Goal: Information Seeking & Learning: Learn about a topic

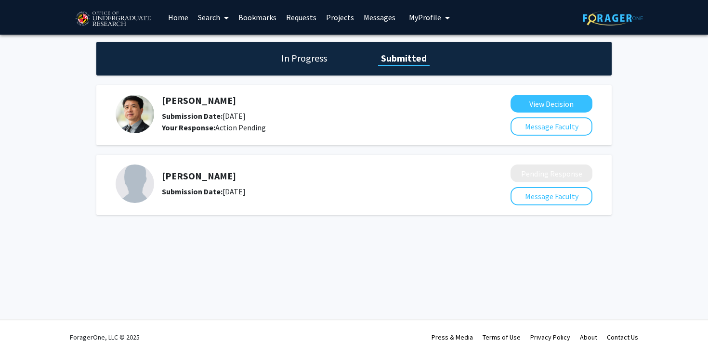
click at [218, 18] on link "Search" at bounding box center [213, 17] width 40 height 34
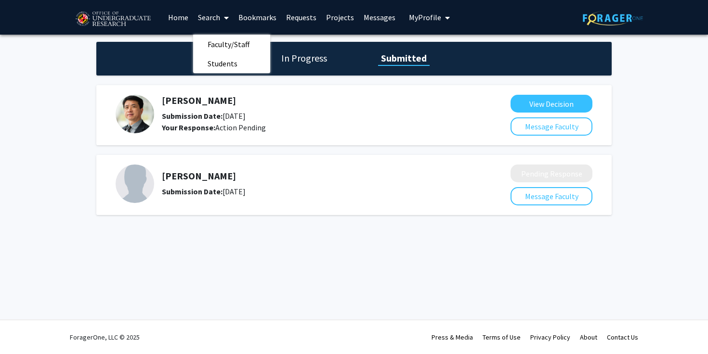
click at [182, 17] on link "Home" at bounding box center [178, 17] width 30 height 34
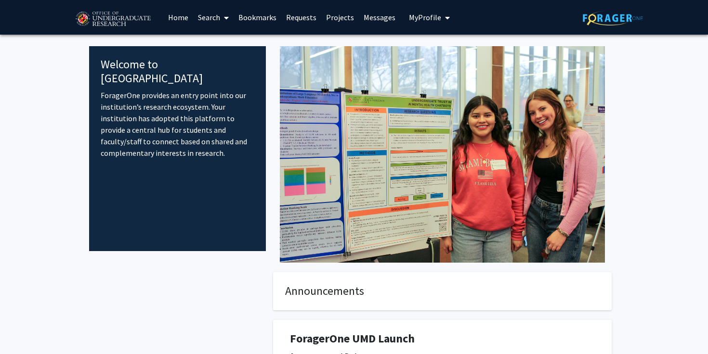
click at [212, 11] on link "Search" at bounding box center [213, 17] width 40 height 34
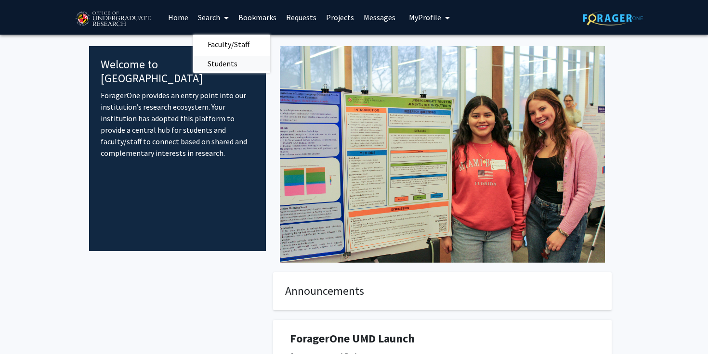
click at [226, 66] on span "Students" at bounding box center [222, 63] width 59 height 19
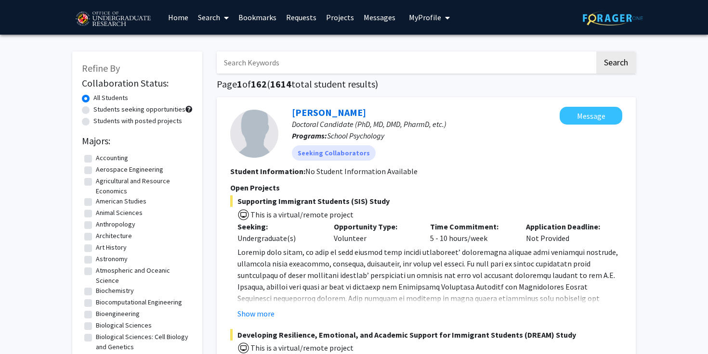
click at [219, 17] on link "Search" at bounding box center [213, 17] width 40 height 34
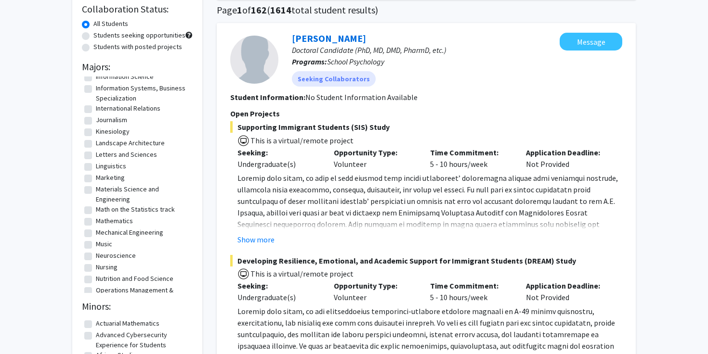
scroll to position [552, 0]
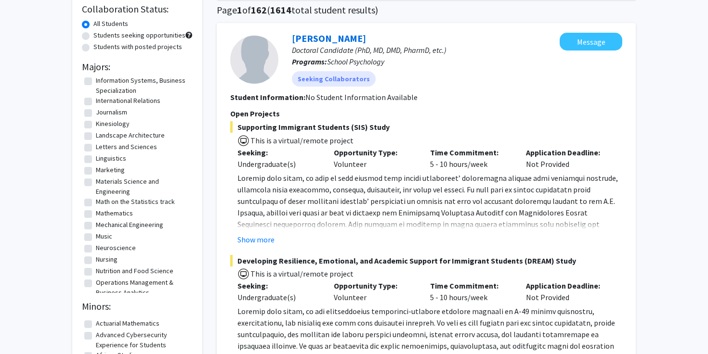
click at [106, 230] on label "Mechanical Engineering" at bounding box center [129, 225] width 67 height 10
click at [102, 226] on input "Mechanical Engineering" at bounding box center [99, 223] width 6 height 6
checkbox input "true"
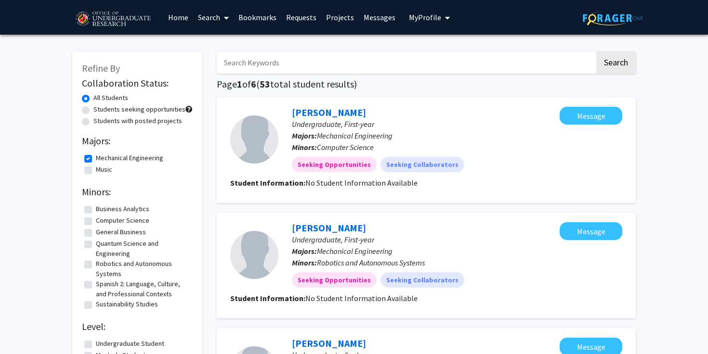
click at [219, 18] on link "Search" at bounding box center [213, 17] width 40 height 34
click at [222, 36] on span "Faculty/Staff" at bounding box center [228, 44] width 71 height 19
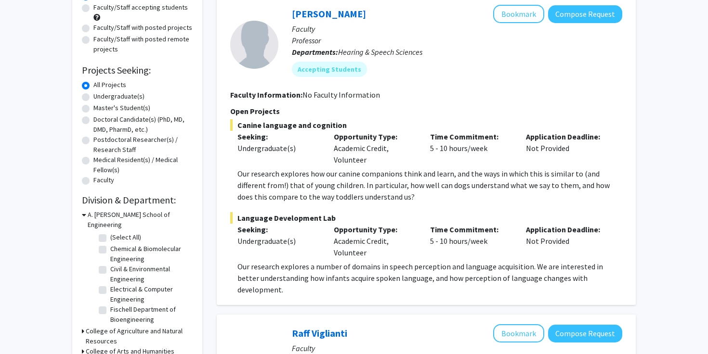
click at [110, 233] on label "(Select All)" at bounding box center [125, 238] width 31 height 10
click at [110, 233] on input "(Select All)" at bounding box center [113, 236] width 6 height 6
checkbox input "true"
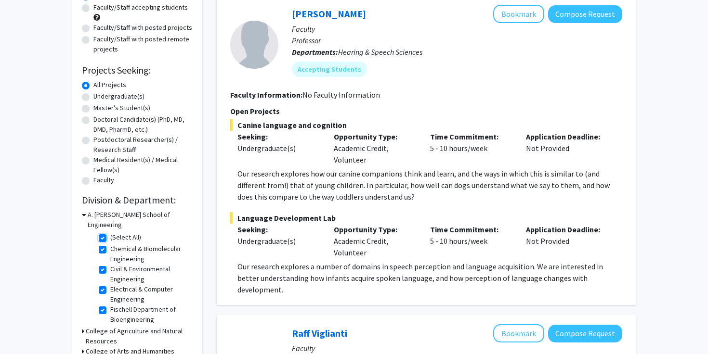
checkbox input "true"
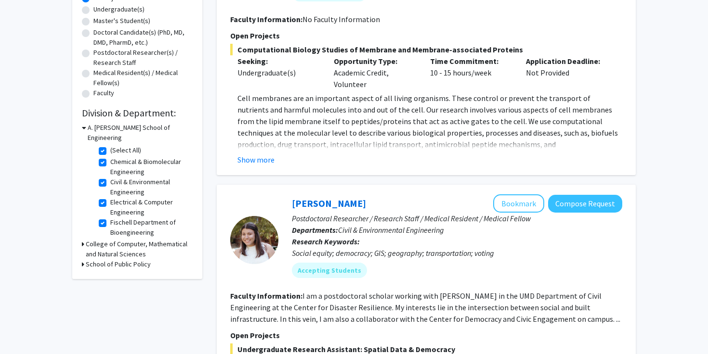
scroll to position [251, 0]
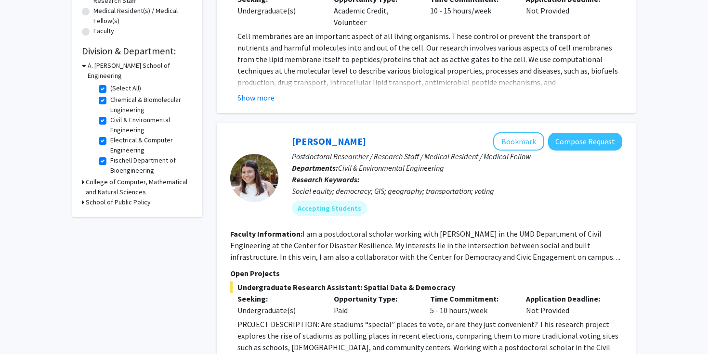
click at [86, 177] on h3 "College of Computer, Mathematical and Natural Sciences" at bounding box center [139, 187] width 107 height 20
click at [110, 200] on label "(Select All)" at bounding box center [125, 205] width 31 height 10
click at [110, 200] on input "(Select All)" at bounding box center [113, 203] width 6 height 6
checkbox input "true"
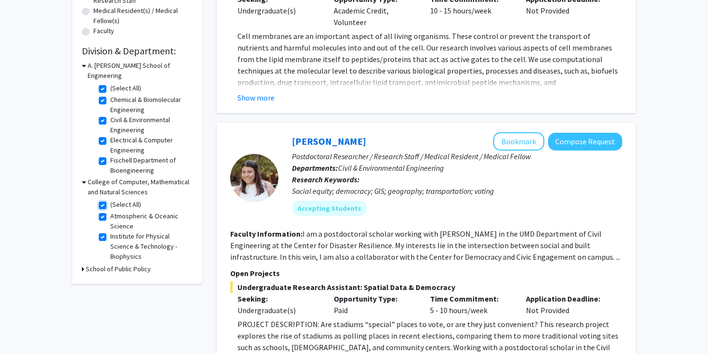
checkbox input "true"
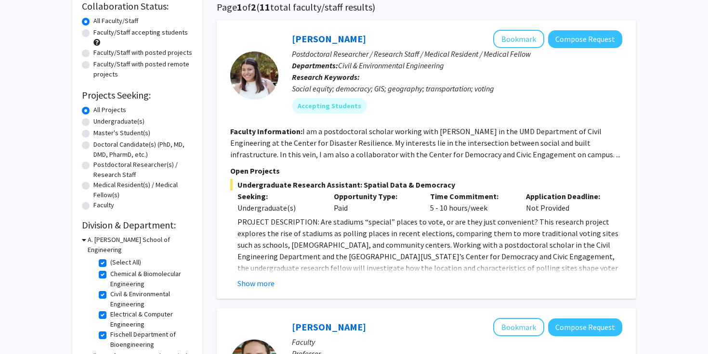
scroll to position [74, 0]
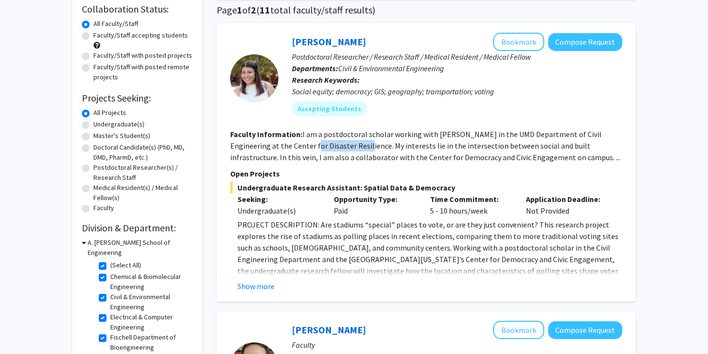
drag, startPoint x: 309, startPoint y: 144, endPoint x: 358, endPoint y: 143, distance: 49.6
click at [359, 144] on fg-read-more "I am a postdoctoral scholar working with [PERSON_NAME] in the UMD Department of…" at bounding box center [425, 146] width 390 height 33
click at [358, 143] on fg-read-more "I am a postdoctoral scholar working with [PERSON_NAME] in the UMD Department of…" at bounding box center [425, 146] width 390 height 33
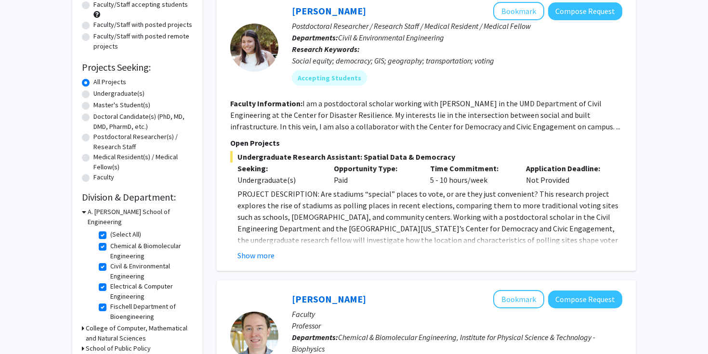
scroll to position [111, 0]
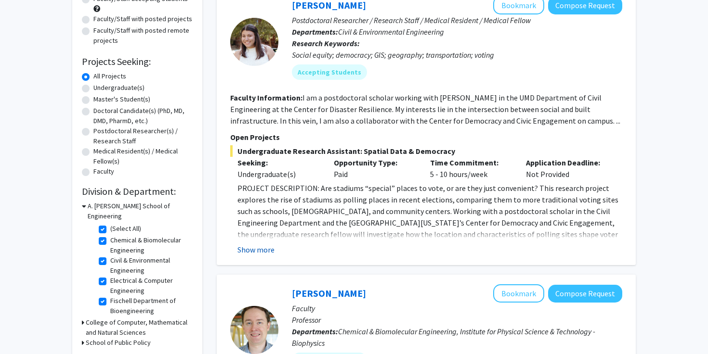
click at [258, 248] on button "Show more" at bounding box center [255, 250] width 37 height 12
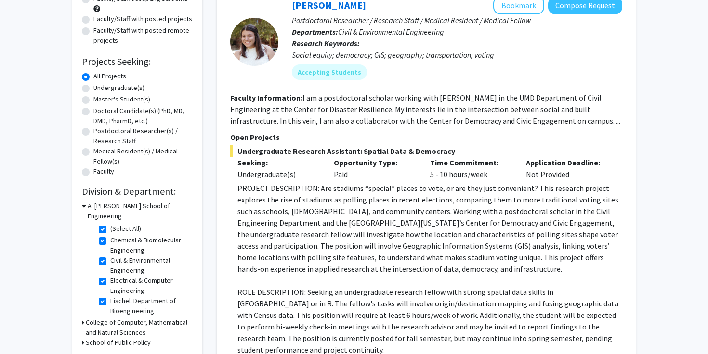
scroll to position [118, 0]
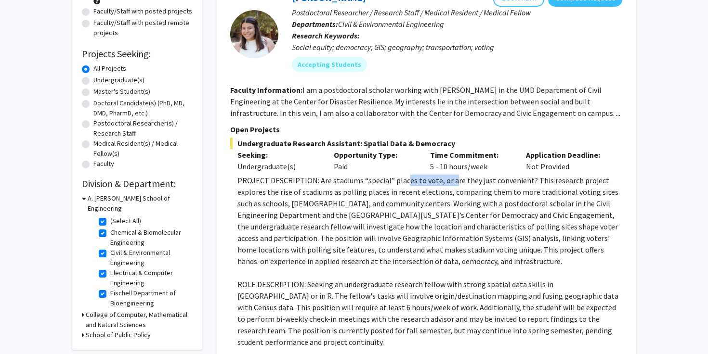
drag, startPoint x: 403, startPoint y: 184, endPoint x: 449, endPoint y: 183, distance: 45.8
click at [449, 183] on p "PROJECT DESCRIPTION: Are stadiums “special” places to vote, or are they just co…" at bounding box center [429, 221] width 385 height 92
drag, startPoint x: 408, startPoint y: 183, endPoint x: 447, endPoint y: 183, distance: 39.0
click at [447, 183] on p "PROJECT DESCRIPTION: Are stadiums “special” places to vote, or are they just co…" at bounding box center [429, 221] width 385 height 92
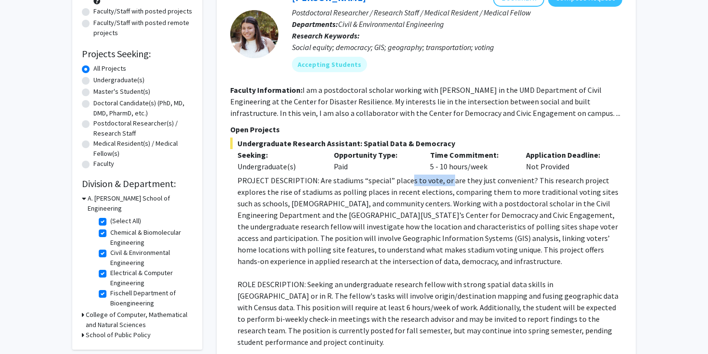
click at [447, 183] on p "PROJECT DESCRIPTION: Are stadiums “special” places to vote, or are they just co…" at bounding box center [429, 221] width 385 height 92
drag, startPoint x: 405, startPoint y: 181, endPoint x: 442, endPoint y: 181, distance: 37.1
click at [442, 182] on p "PROJECT DESCRIPTION: Are stadiums “special” places to vote, or are they just co…" at bounding box center [429, 221] width 385 height 92
click at [442, 181] on p "PROJECT DESCRIPTION: Are stadiums “special” places to vote, or are they just co…" at bounding box center [429, 221] width 385 height 92
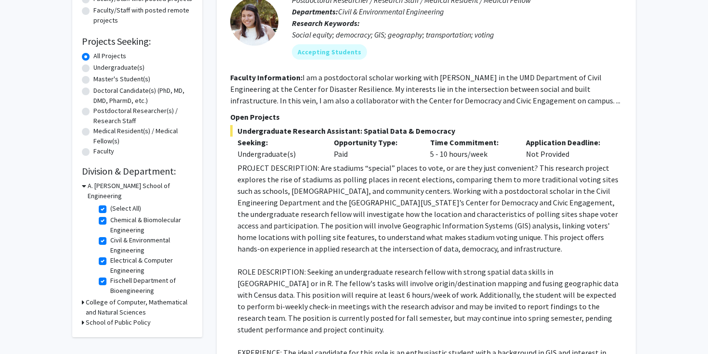
scroll to position [54, 0]
